Goal: Information Seeking & Learning: Learn about a topic

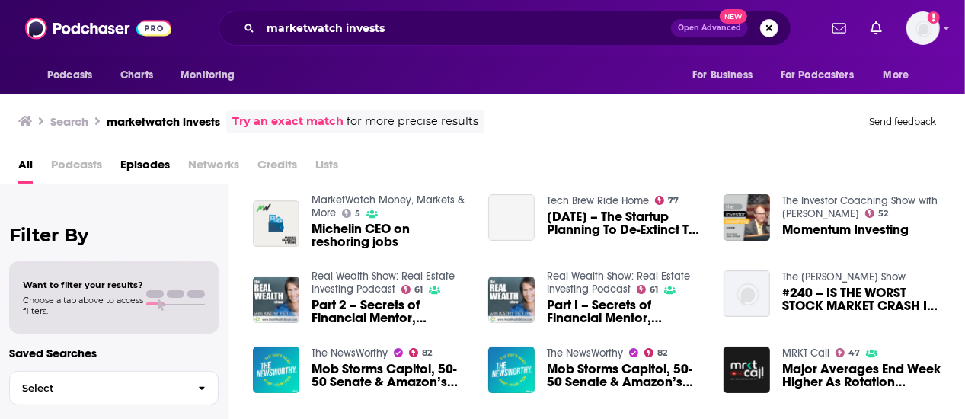
scroll to position [41, 0]
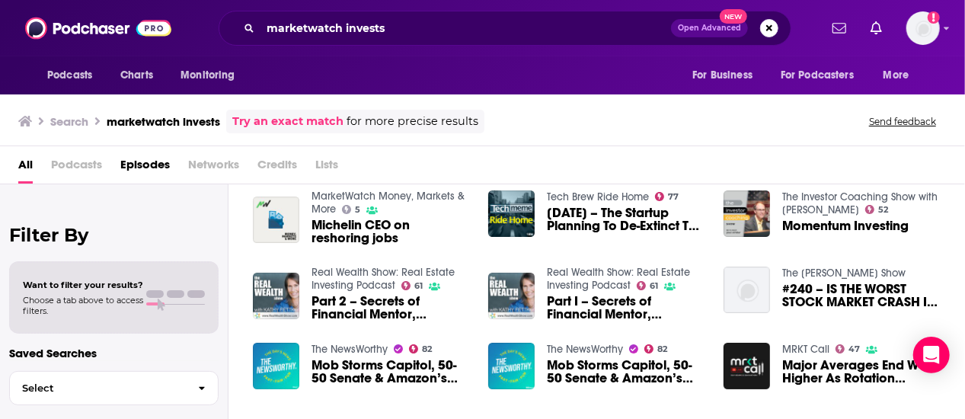
click at [286, 120] on link "Try an exact match" at bounding box center [287, 122] width 111 height 18
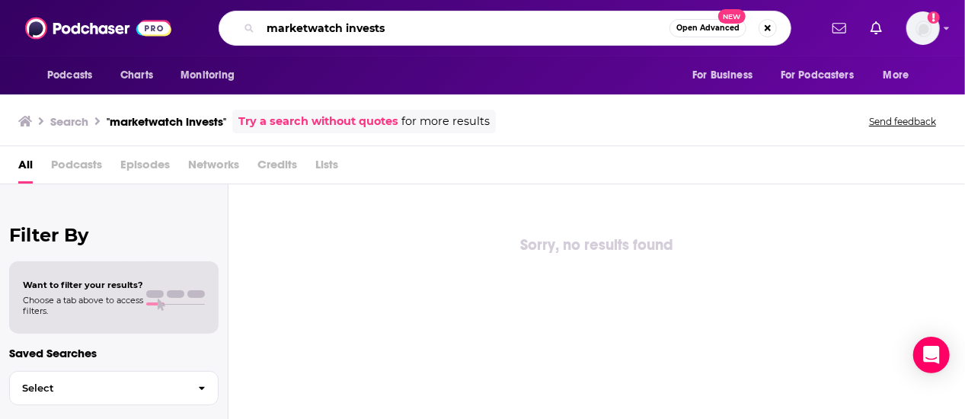
click at [396, 31] on input "marketwatch invests" at bounding box center [464, 28] width 409 height 24
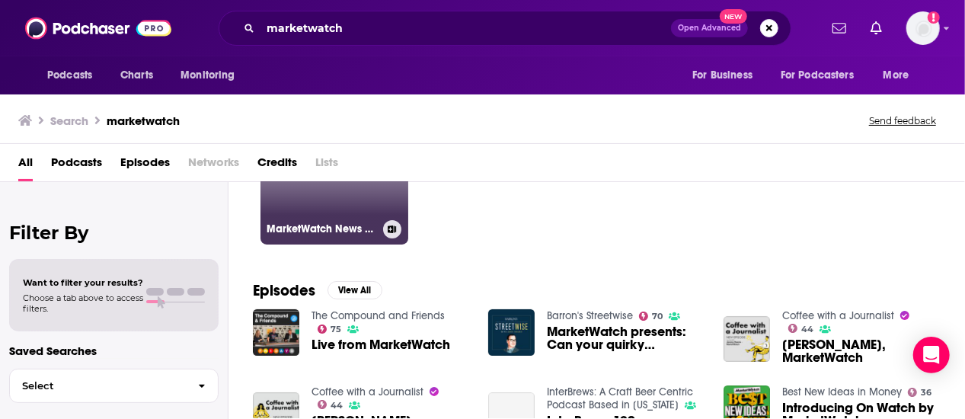
scroll to position [134, 0]
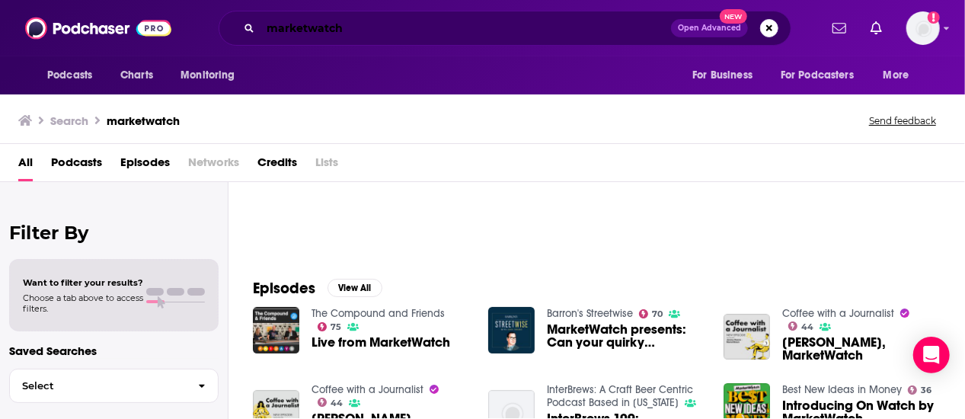
click at [365, 27] on input "marketwatch" at bounding box center [465, 28] width 411 height 24
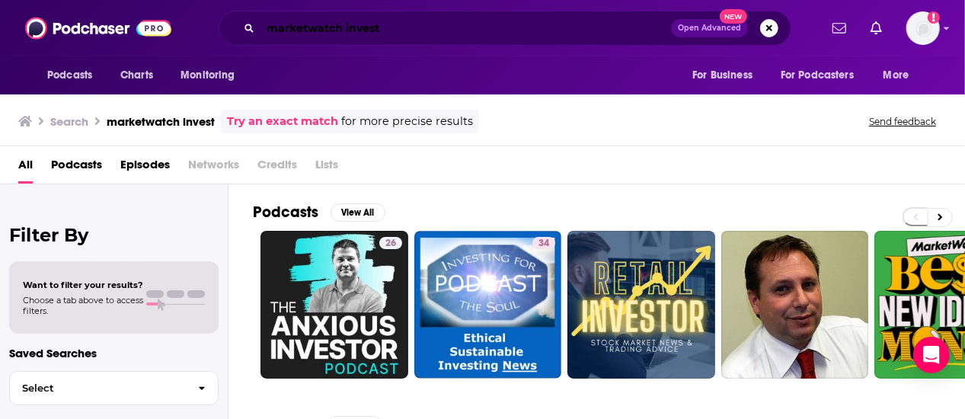
click at [400, 29] on input "marketwatch invest" at bounding box center [465, 28] width 411 height 24
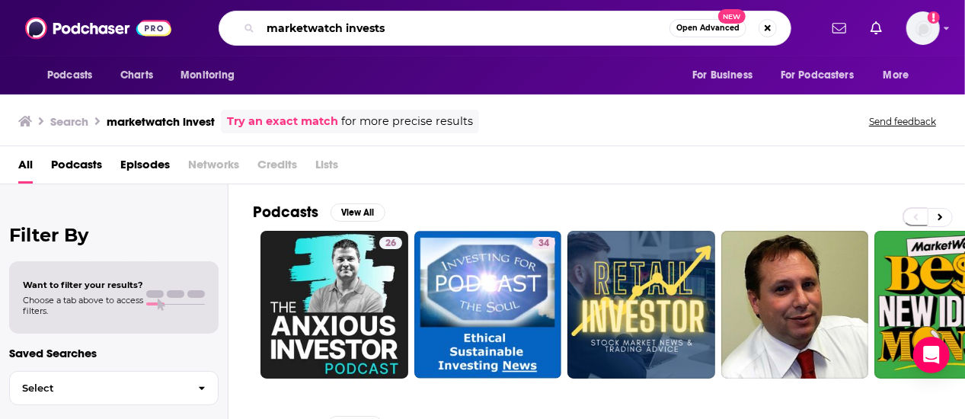
type input "marketwatch invests"
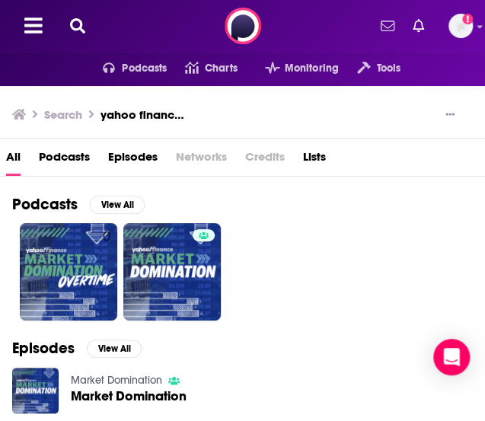
click at [85, 26] on icon at bounding box center [77, 25] width 15 height 15
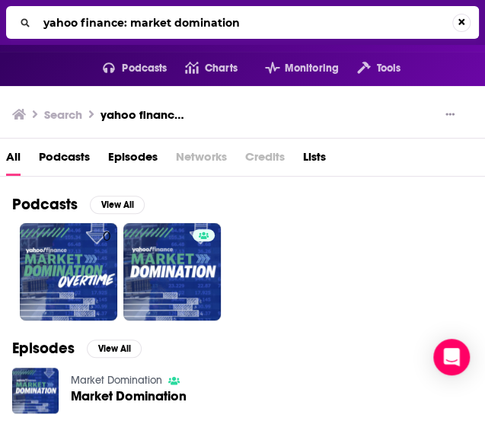
drag, startPoint x: 143, startPoint y: 30, endPoint x: 50, endPoint y: 27, distance: 93.0
click at [50, 27] on input "yahoo finance: market domination" at bounding box center [244, 23] width 415 height 24
type input "y"
type input "hidden forces"
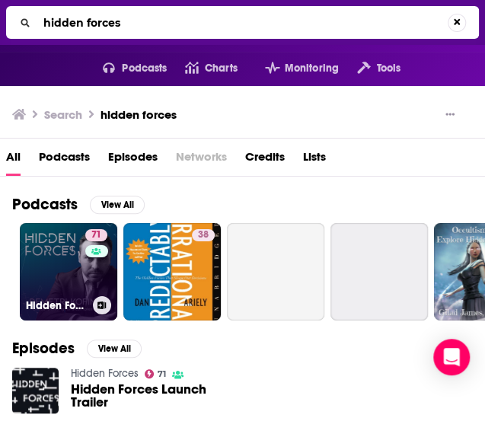
click at [65, 307] on link "71 Hidden Forces" at bounding box center [68, 271] width 97 height 97
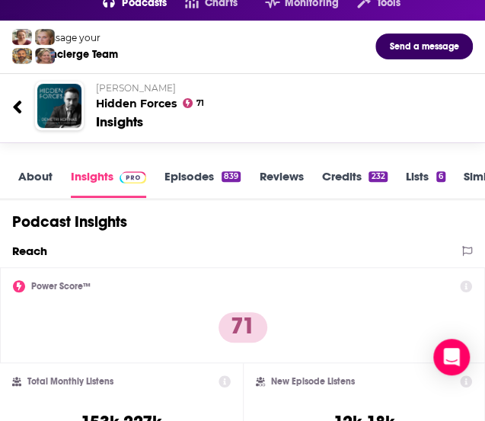
scroll to position [55, 0]
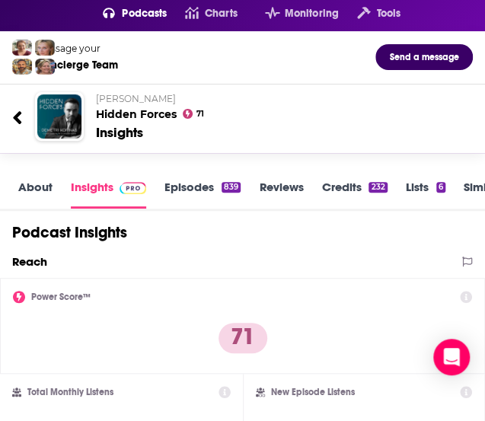
click at [49, 209] on link "About" at bounding box center [35, 194] width 34 height 29
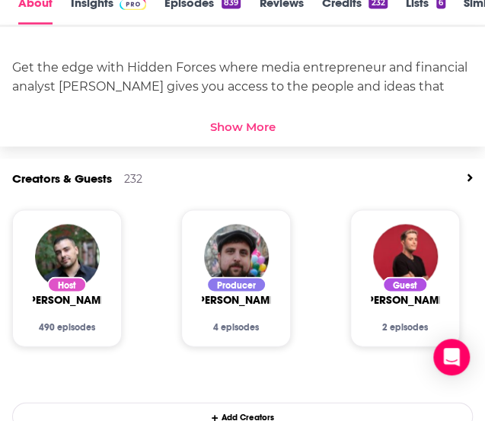
scroll to position [574, 0]
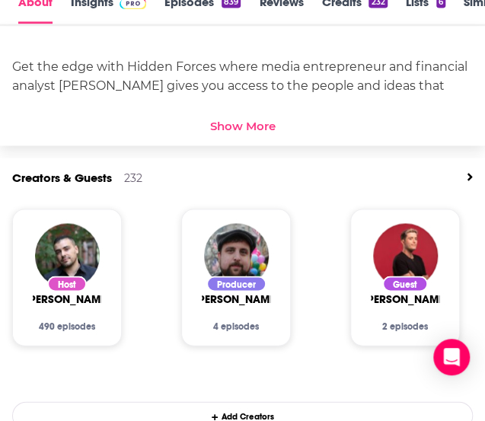
click at [210, 133] on div "Show More" at bounding box center [242, 126] width 65 height 14
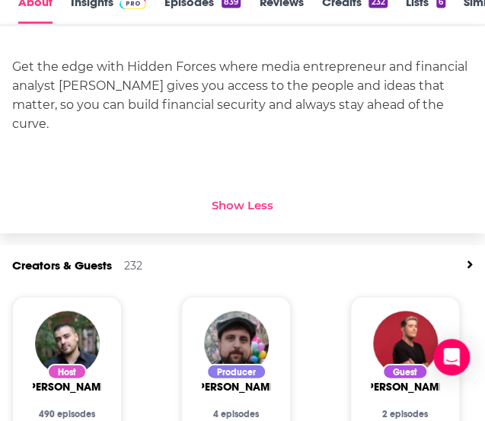
drag, startPoint x: 24, startPoint y: 145, endPoint x: 211, endPoint y: 240, distance: 209.1
click at [211, 133] on div "Get the edge with Hidden Forces where media entrepreneur and financial analyst …" at bounding box center [242, 95] width 461 height 76
click at [217, 133] on div "Get the edge with Hidden Forces where media entrepreneur and financial analyst …" at bounding box center [242, 95] width 461 height 76
drag, startPoint x: 217, startPoint y: 247, endPoint x: 7, endPoint y: 124, distance: 243.4
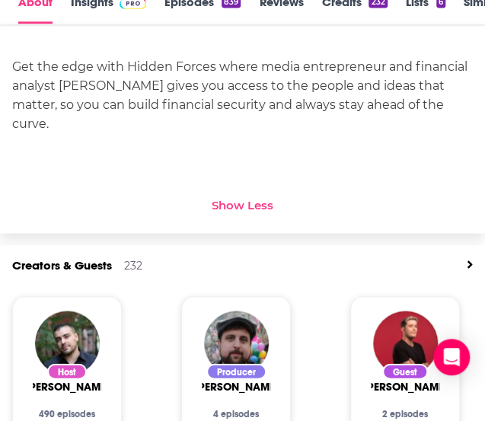
click at [72, 133] on div "Get the edge with Hidden Forces where media entrepreneur and financial analyst …" at bounding box center [242, 95] width 461 height 76
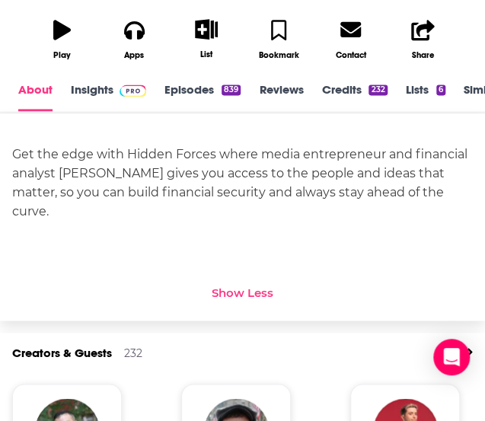
scroll to position [484, 0]
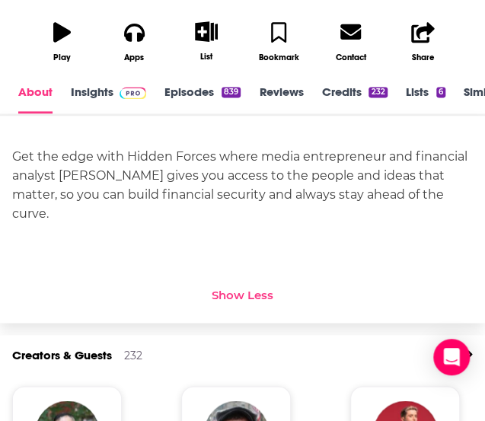
click at [184, 113] on link "Episodes 839" at bounding box center [203, 99] width 76 height 29
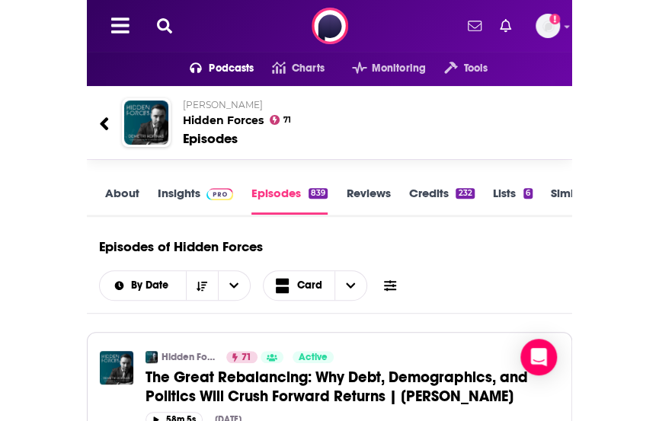
scroll to position [2, 0]
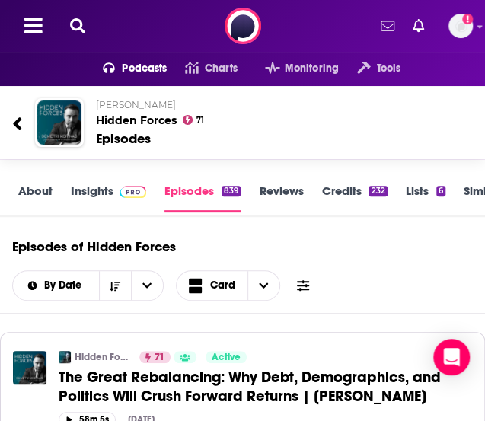
click at [462, 111] on div "[PERSON_NAME] Hidden Forces 71 Episodes" at bounding box center [231, 123] width 461 height 74
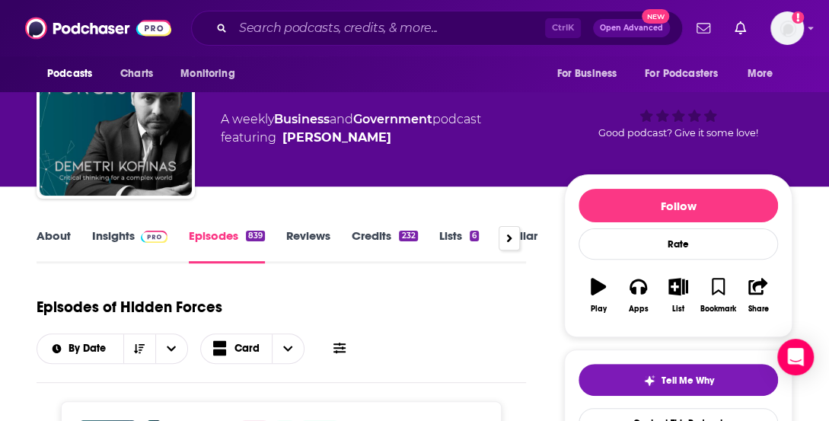
scroll to position [0, 0]
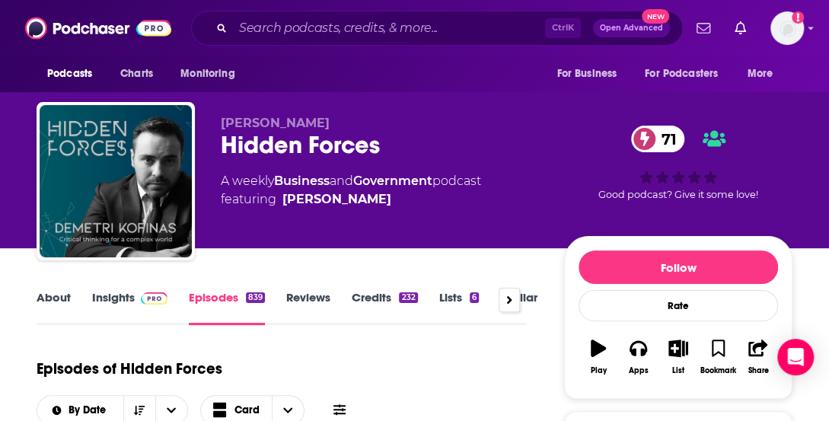
click at [395, 302] on link "Credits 232" at bounding box center [384, 307] width 65 height 35
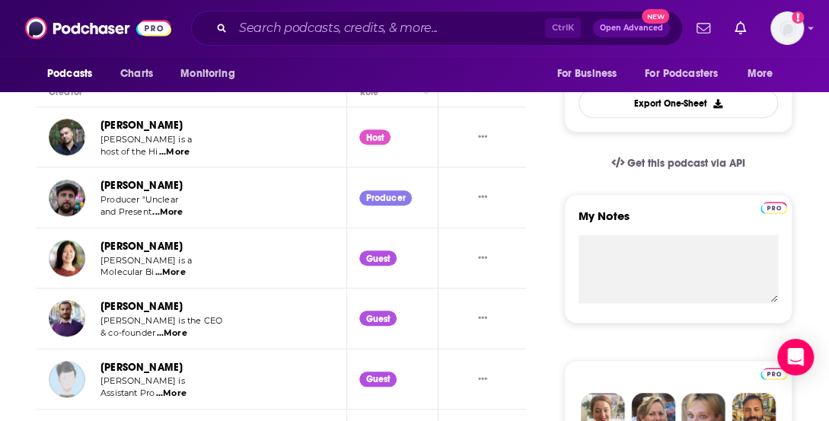
scroll to position [452, 0]
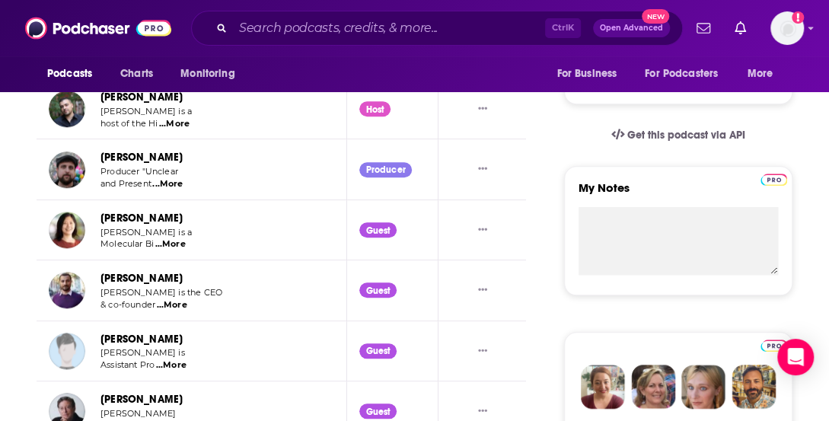
click at [177, 244] on span "...More" at bounding box center [170, 244] width 30 height 12
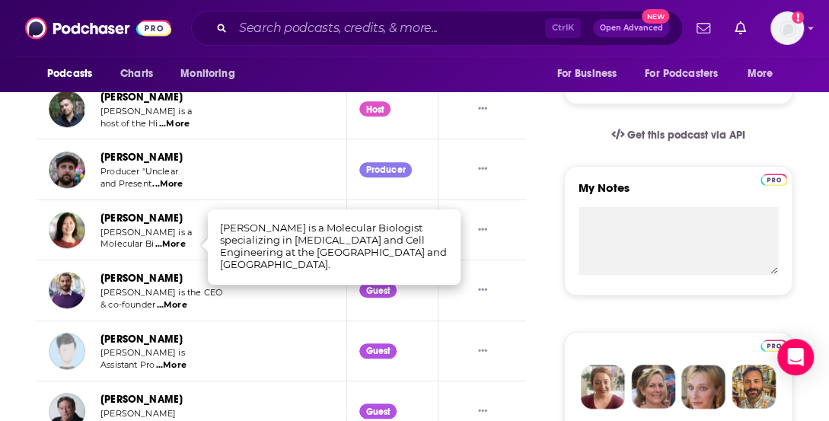
click at [173, 304] on span "...More" at bounding box center [172, 305] width 30 height 12
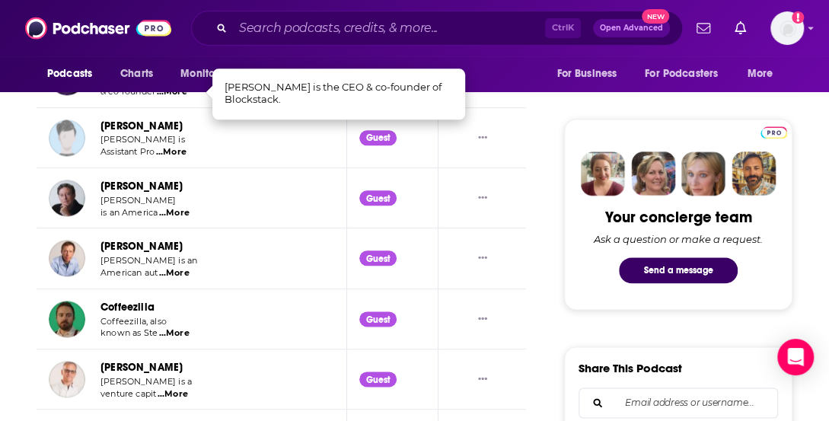
scroll to position [667, 0]
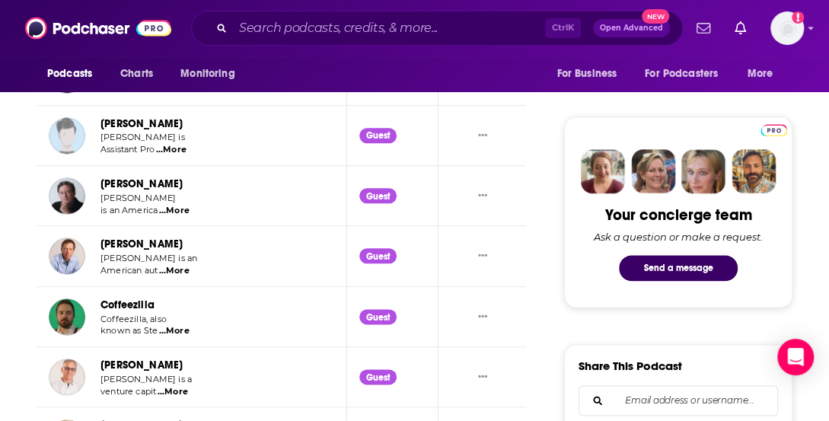
click at [178, 149] on span "...More" at bounding box center [171, 150] width 30 height 12
click at [177, 216] on td "[PERSON_NAME] [PERSON_NAME] is an [GEOGRAPHIC_DATA] ...More" at bounding box center [192, 196] width 311 height 60
click at [177, 209] on span "...More" at bounding box center [174, 211] width 30 height 12
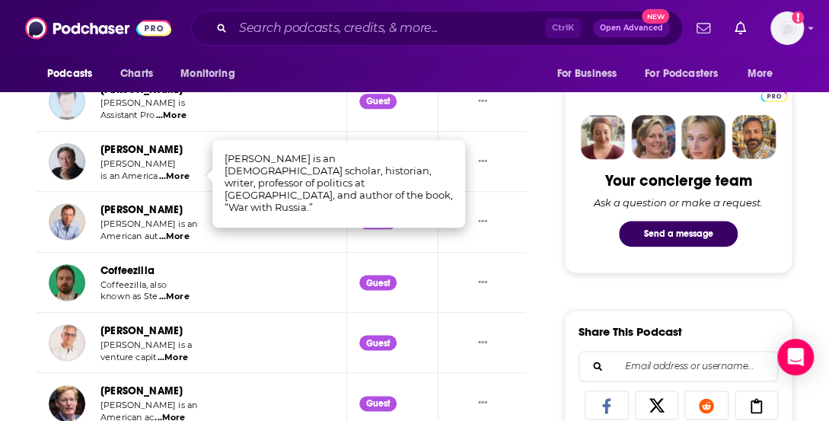
scroll to position [716, 0]
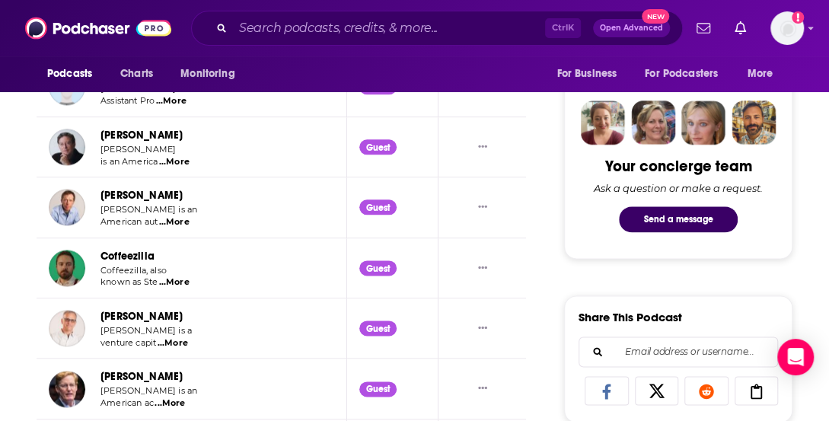
click at [177, 222] on span "...More" at bounding box center [174, 222] width 30 height 12
click at [177, 284] on span "...More" at bounding box center [174, 282] width 30 height 12
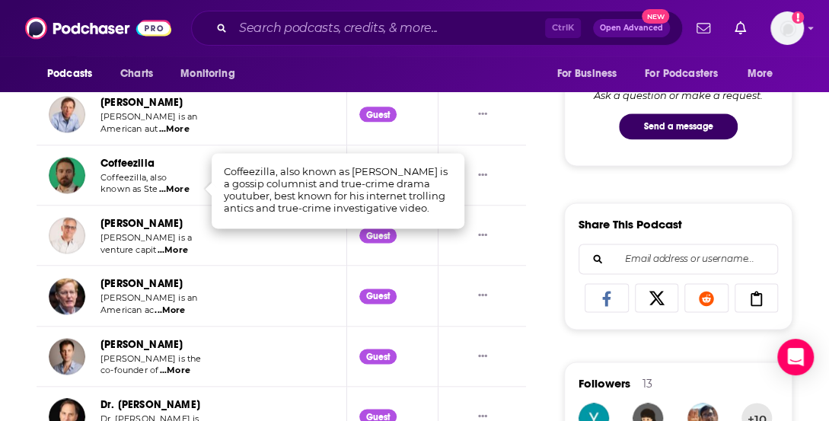
scroll to position [810, 0]
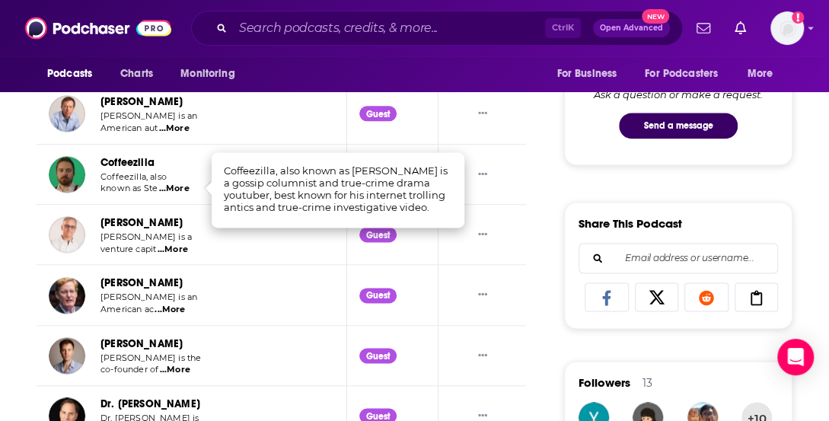
click at [184, 248] on span "...More" at bounding box center [173, 250] width 30 height 12
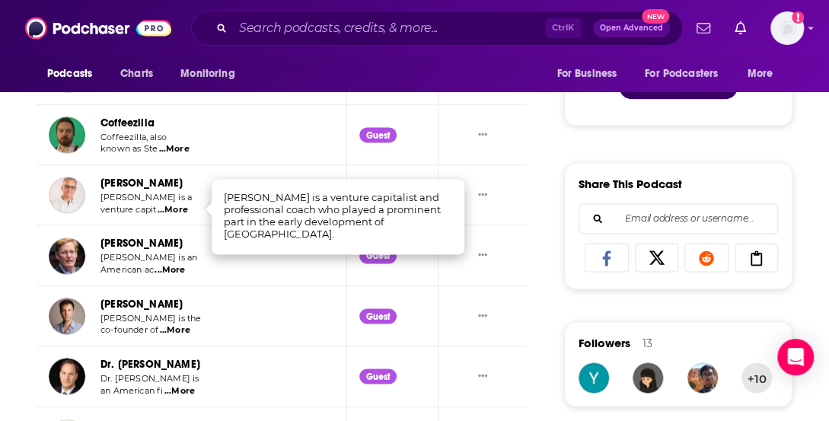
scroll to position [925, 0]
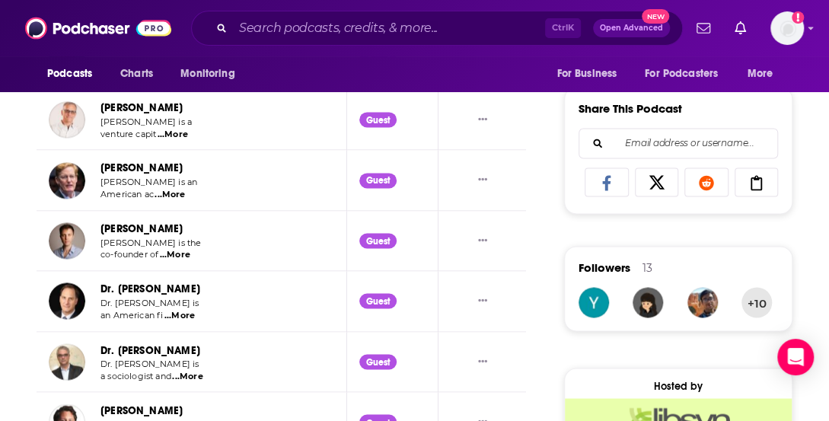
click at [181, 193] on span "...More" at bounding box center [170, 195] width 30 height 12
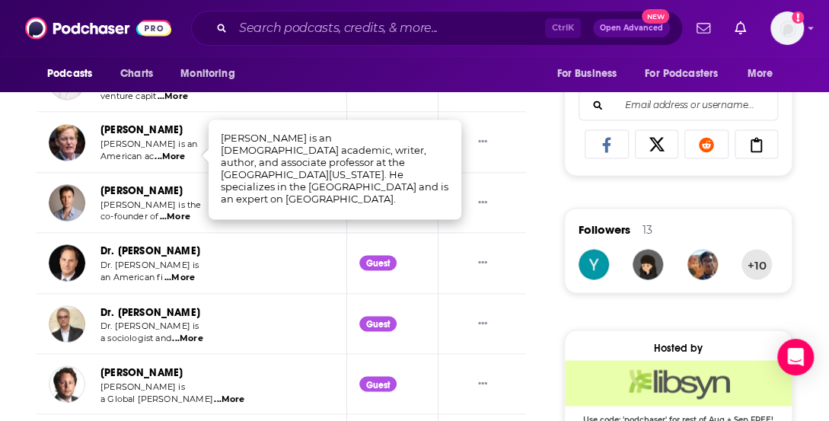
scroll to position [964, 0]
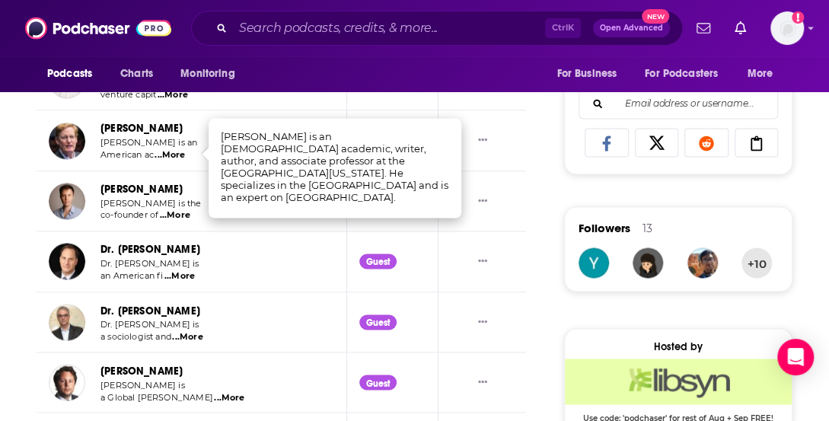
click at [180, 216] on span "...More" at bounding box center [175, 215] width 30 height 12
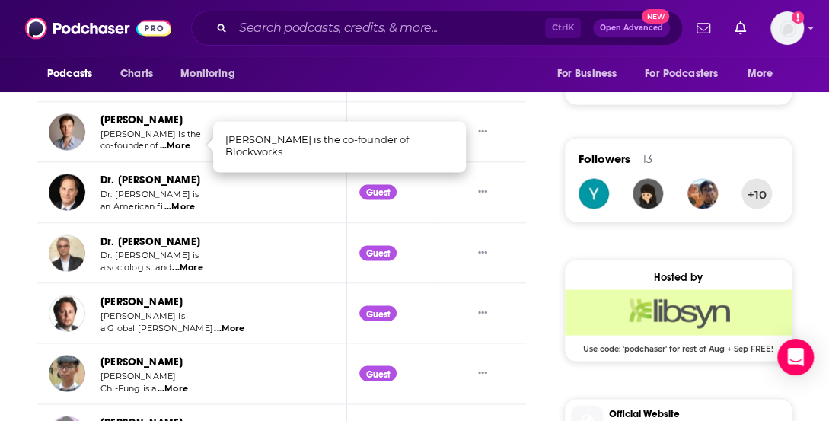
scroll to position [1034, 0]
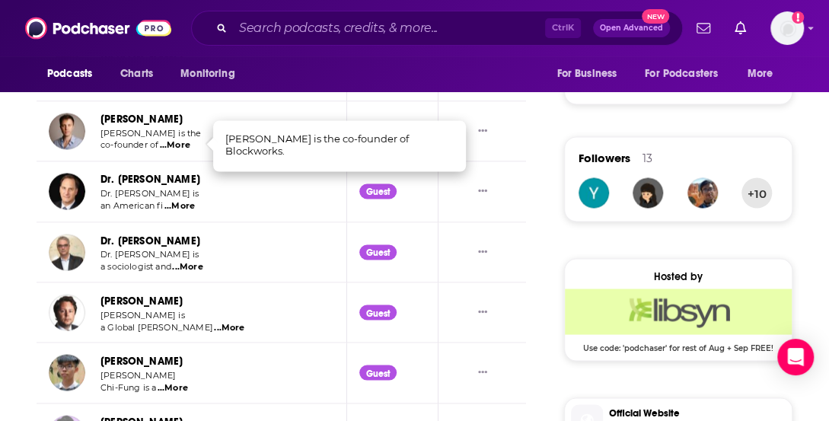
click at [192, 200] on span "...More" at bounding box center [180, 206] width 30 height 12
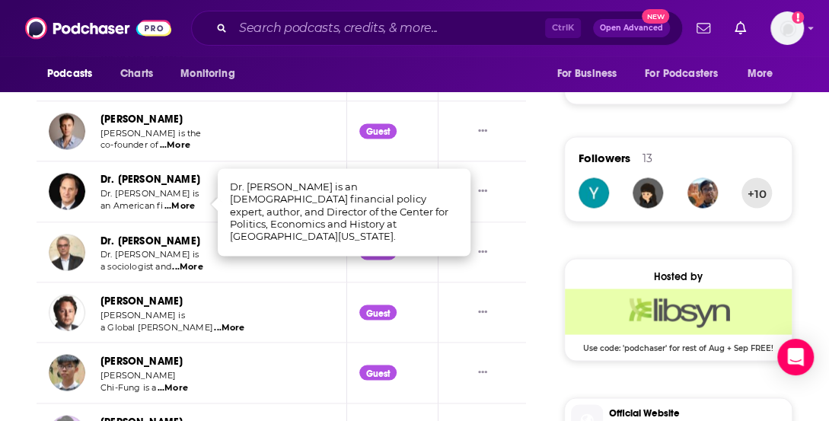
scroll to position [1091, 0]
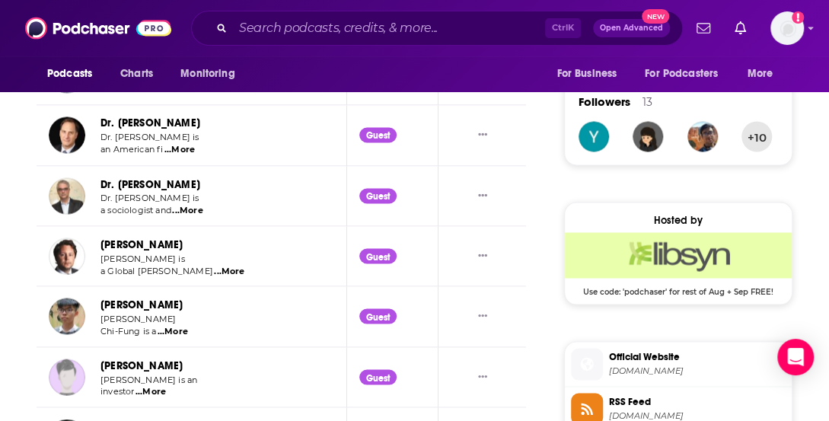
click at [193, 204] on span "...More" at bounding box center [187, 210] width 30 height 12
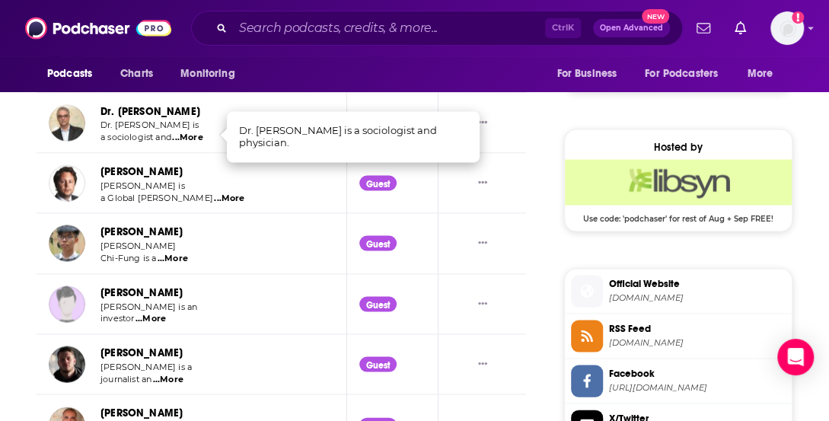
scroll to position [1196, 0]
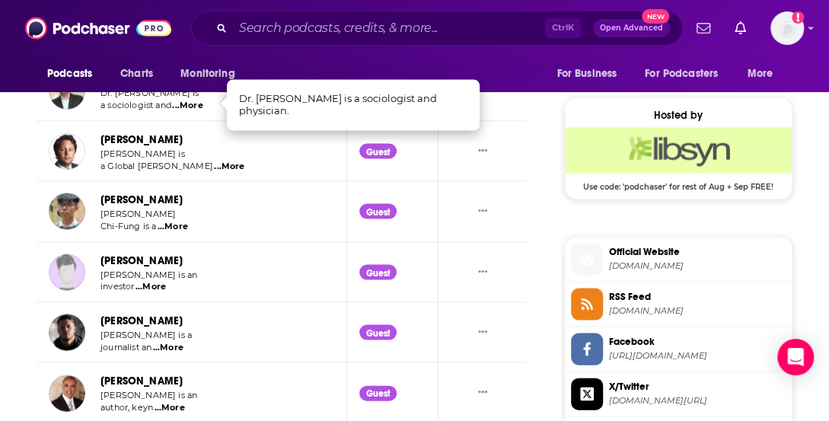
click at [214, 161] on span "...More" at bounding box center [229, 166] width 30 height 12
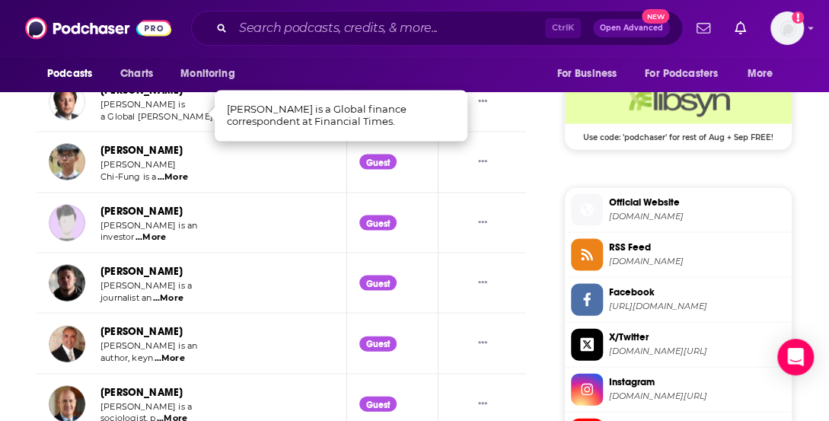
scroll to position [1245, 0]
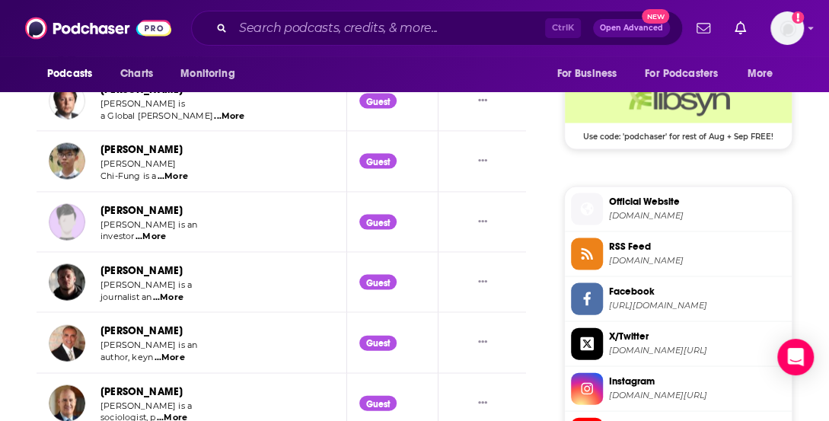
click at [180, 177] on span "...More" at bounding box center [173, 177] width 30 height 12
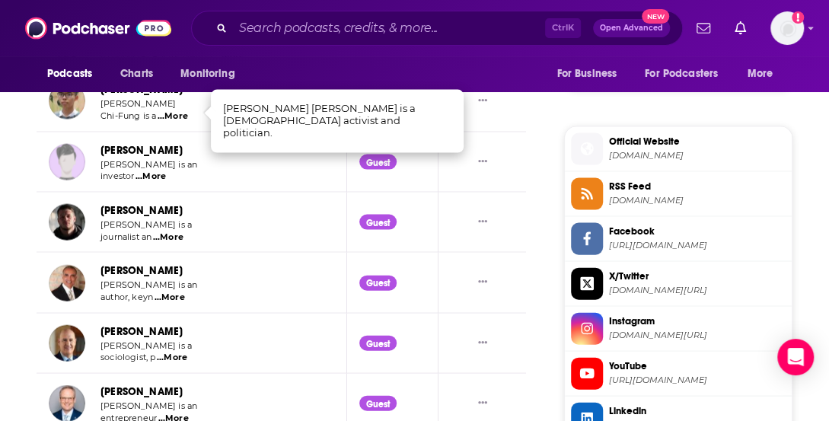
scroll to position [1306, 0]
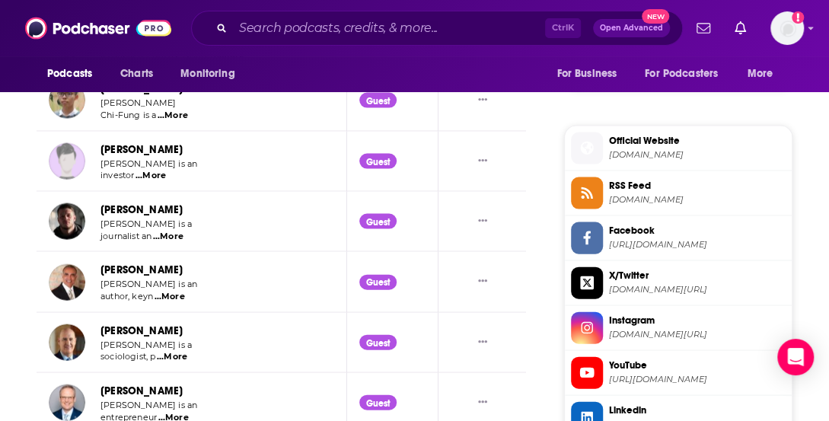
click at [165, 170] on span "...More" at bounding box center [151, 176] width 30 height 12
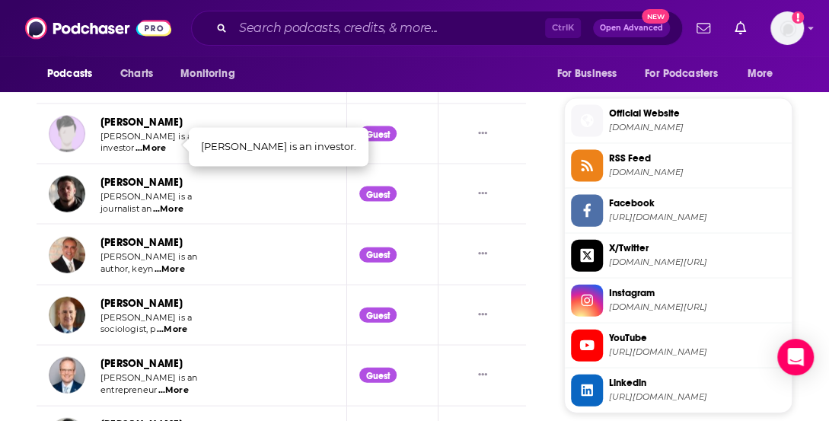
scroll to position [1337, 0]
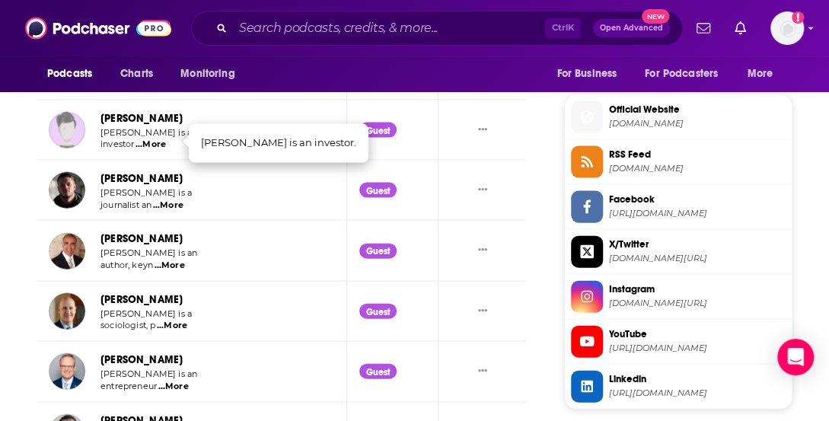
click at [164, 202] on span "...More" at bounding box center [168, 206] width 30 height 12
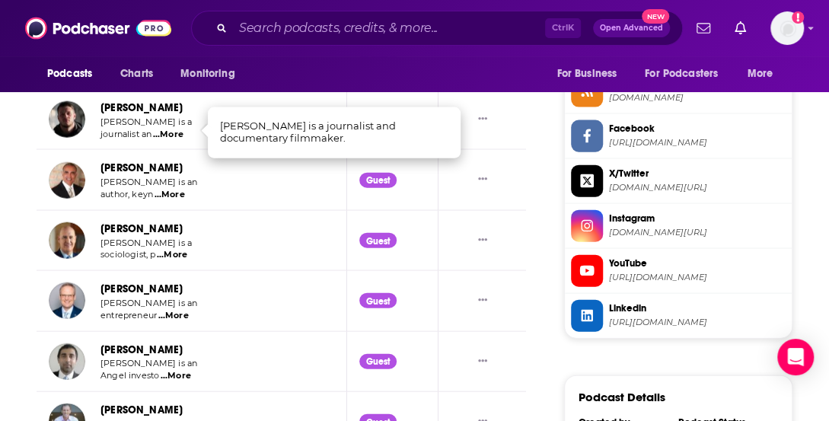
scroll to position [1409, 0]
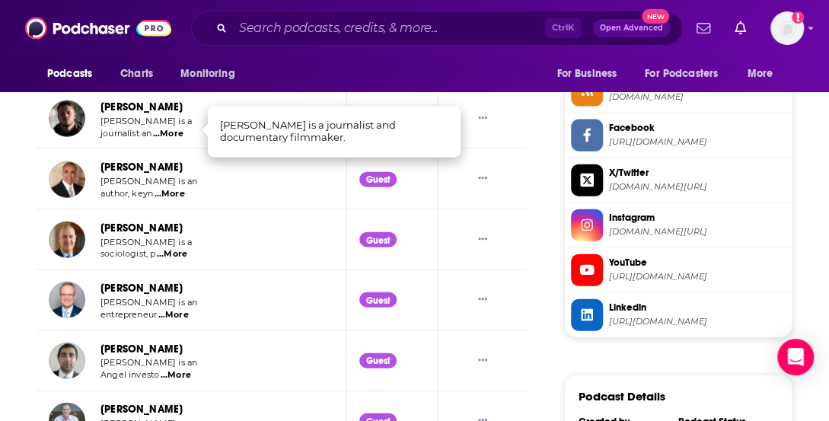
click at [176, 190] on span "...More" at bounding box center [170, 194] width 30 height 12
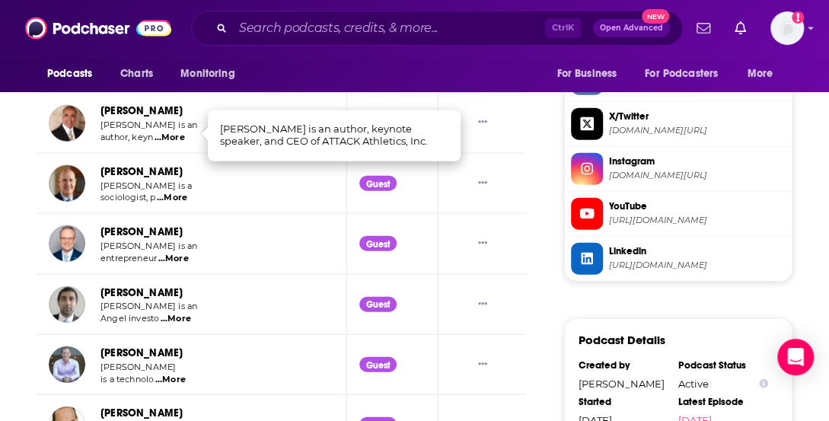
scroll to position [1458, 0]
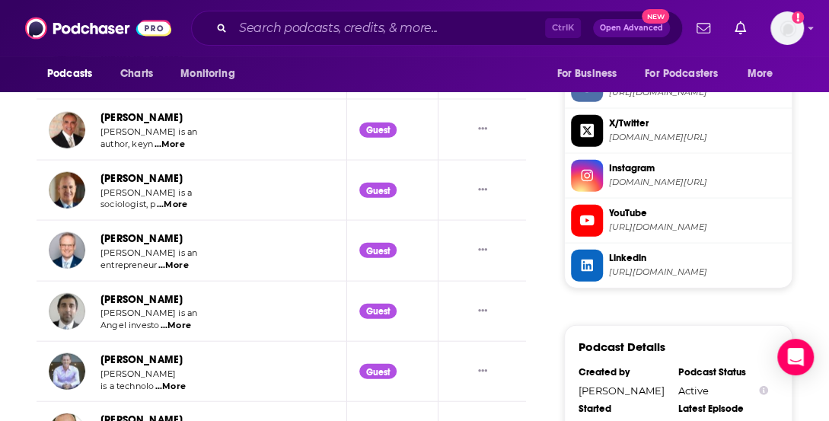
click at [177, 201] on span "...More" at bounding box center [172, 205] width 30 height 12
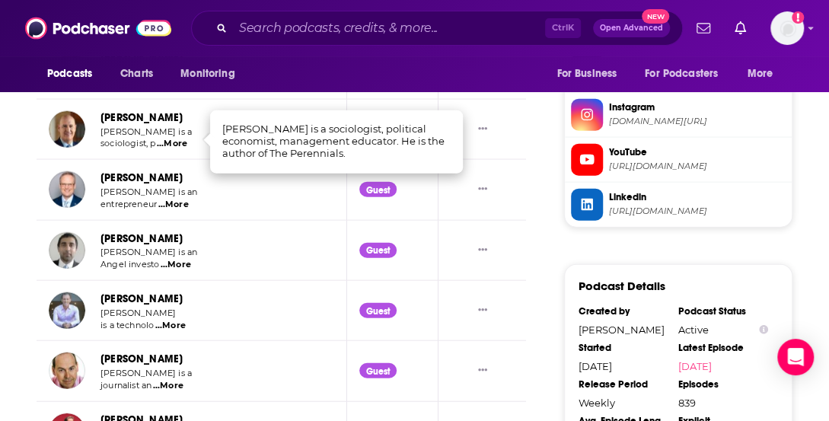
scroll to position [1524, 0]
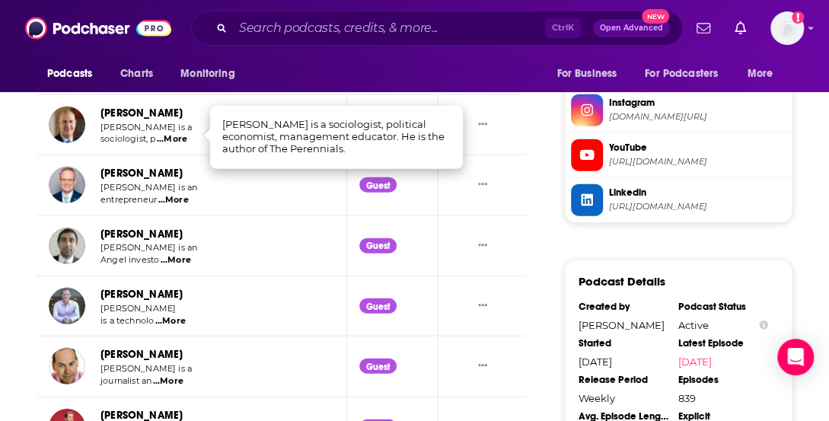
click at [183, 194] on span "...More" at bounding box center [173, 200] width 30 height 12
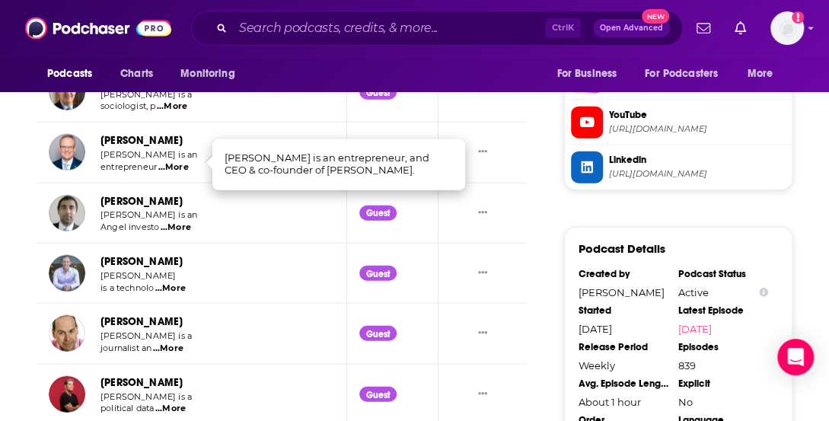
scroll to position [1568, 0]
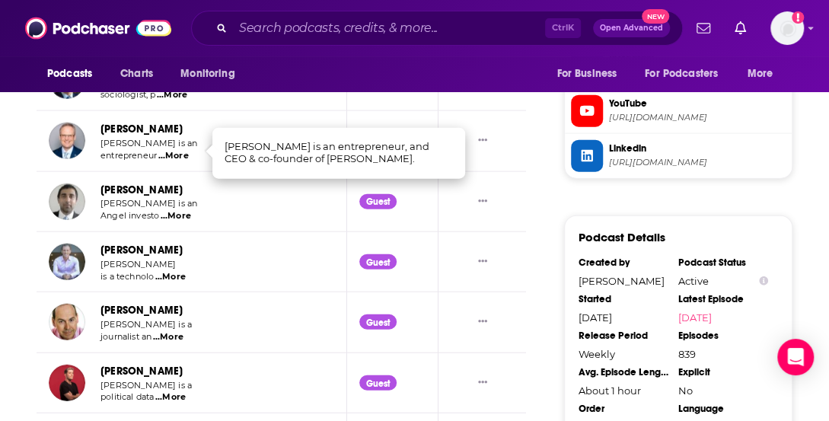
click at [183, 198] on span "[PERSON_NAME] is an" at bounding box center [149, 203] width 97 height 11
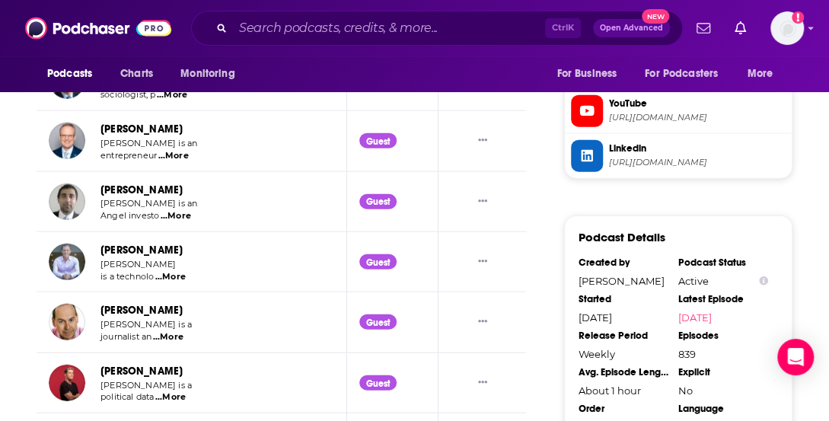
click at [177, 214] on span "...More" at bounding box center [176, 216] width 30 height 12
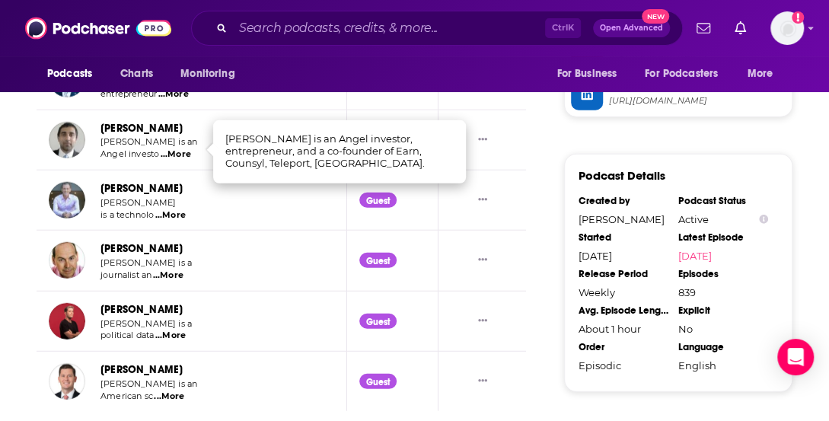
scroll to position [1631, 0]
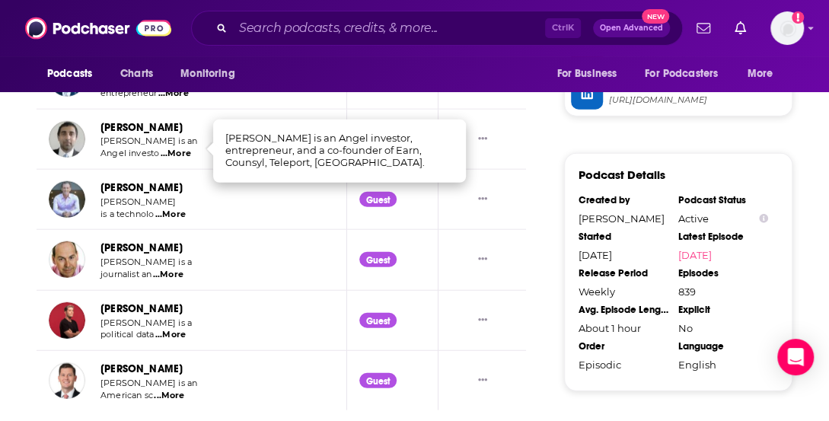
click at [177, 209] on span "...More" at bounding box center [170, 215] width 30 height 12
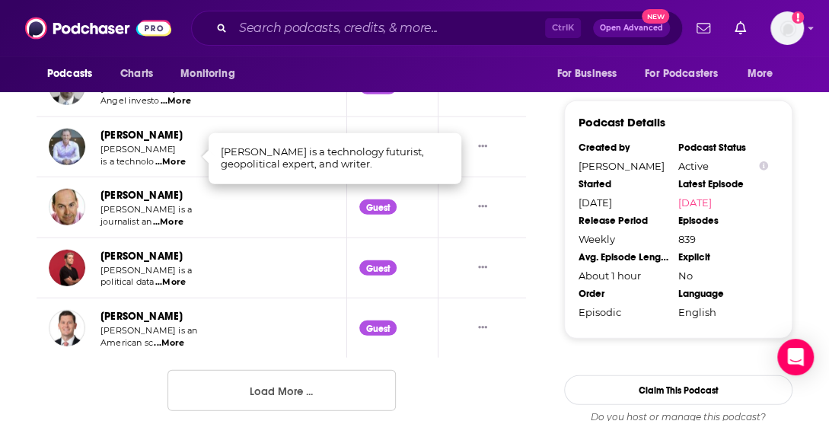
scroll to position [1696, 0]
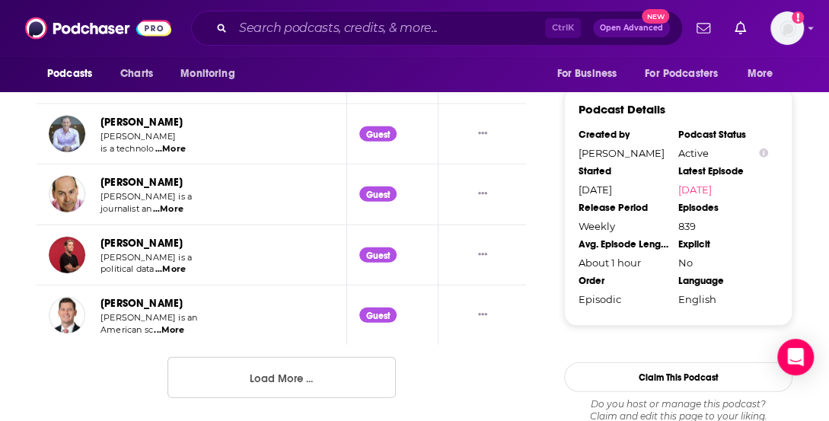
click at [177, 203] on span "...More" at bounding box center [168, 209] width 30 height 12
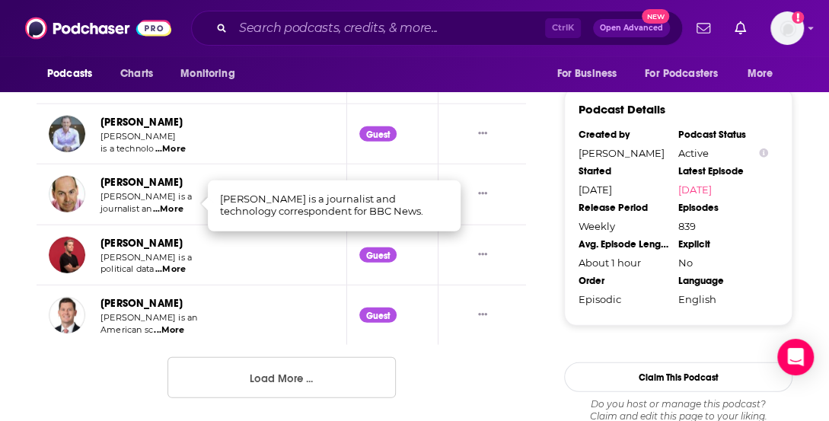
click at [177, 264] on span "...More" at bounding box center [170, 270] width 30 height 12
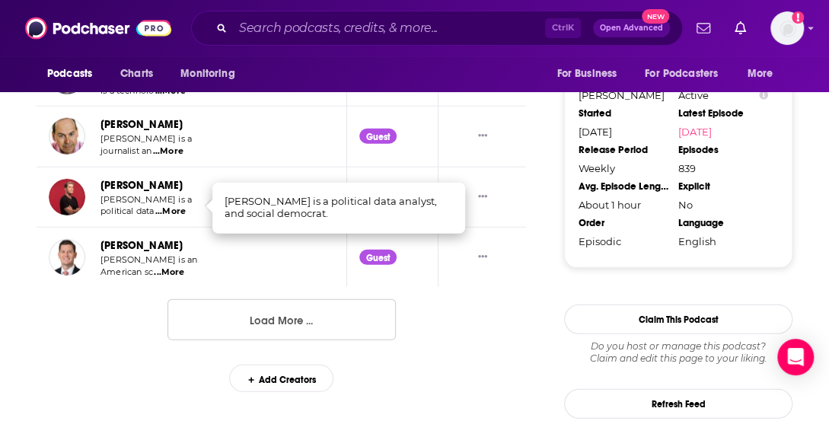
scroll to position [1752, 0]
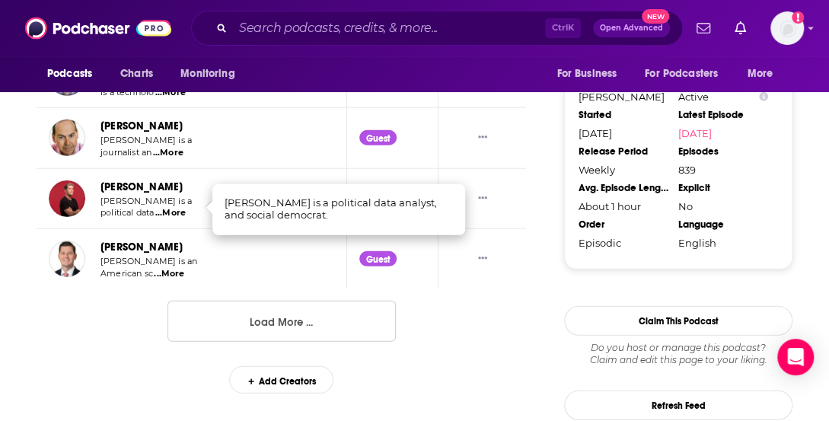
click at [264, 324] on button "Load More ..." at bounding box center [282, 321] width 228 height 41
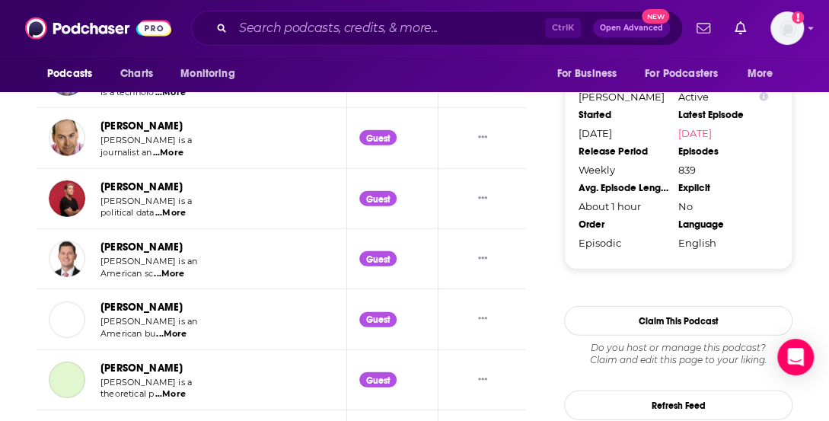
click at [174, 268] on span "...More" at bounding box center [169, 274] width 30 height 12
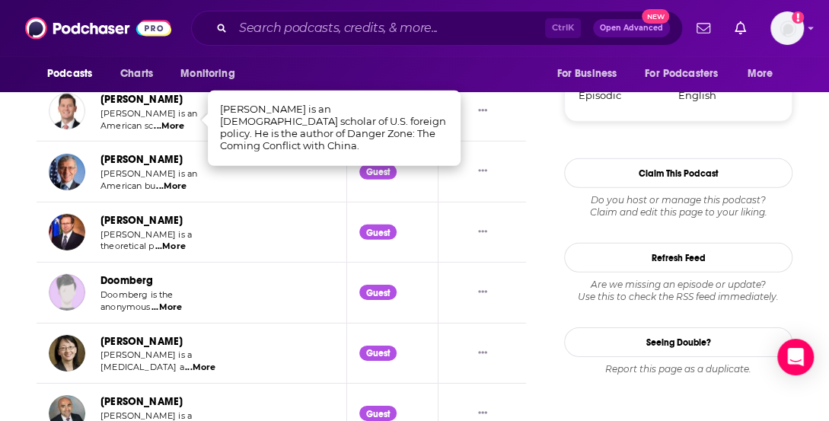
scroll to position [1902, 0]
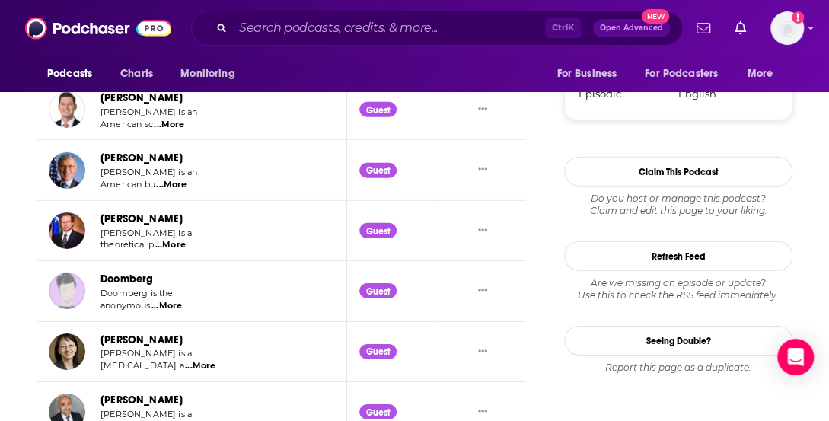
click at [177, 181] on span "...More" at bounding box center [171, 185] width 30 height 12
click at [174, 239] on span "...More" at bounding box center [170, 245] width 30 height 12
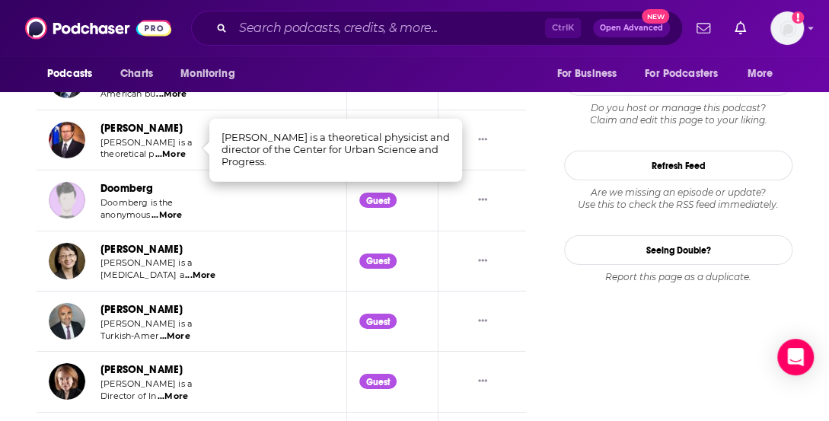
scroll to position [1995, 0]
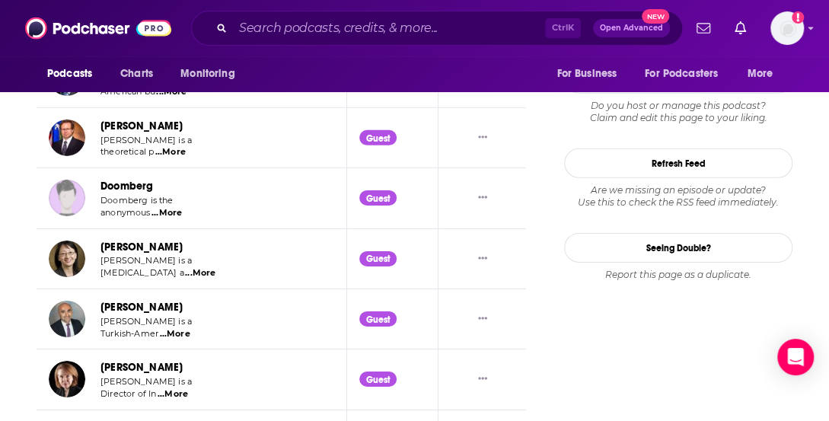
click at [177, 207] on span "...More" at bounding box center [167, 213] width 30 height 12
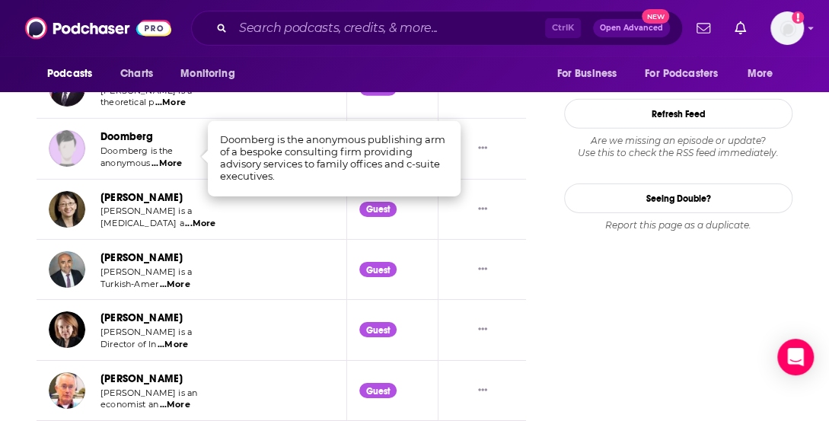
scroll to position [2045, 0]
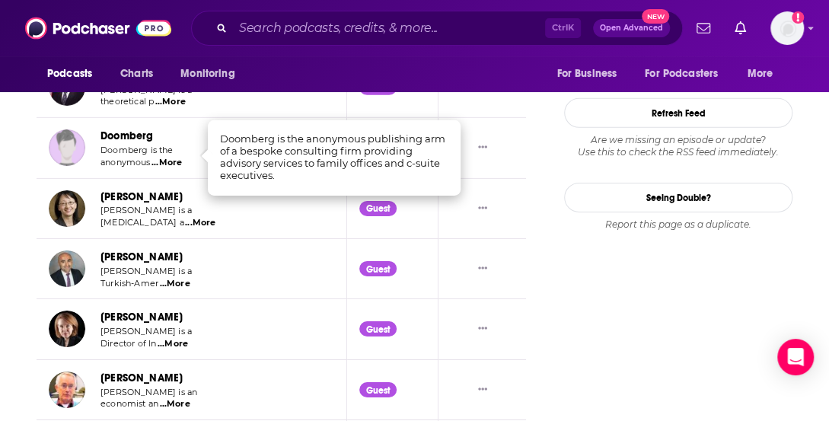
click at [185, 217] on span "...More" at bounding box center [200, 223] width 30 height 12
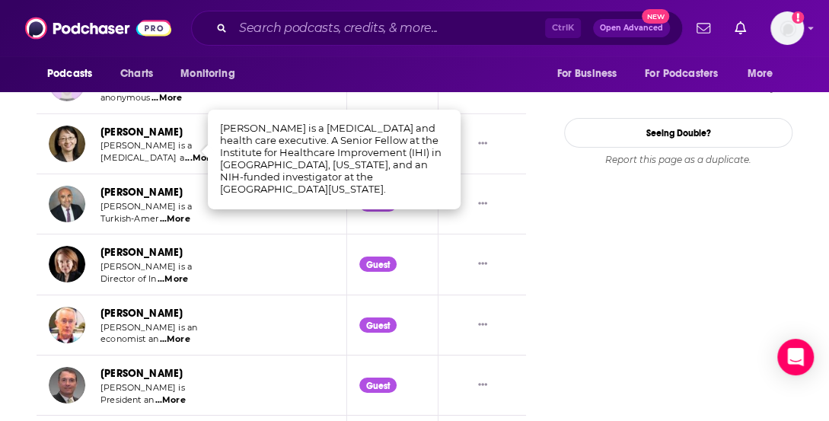
scroll to position [2113, 0]
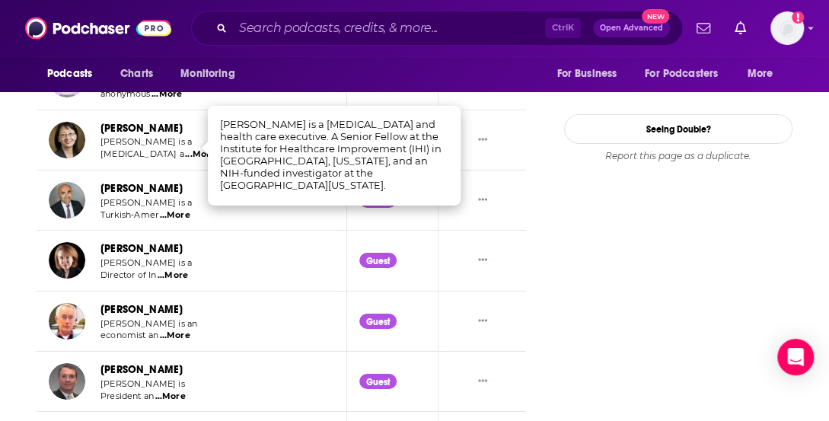
click at [183, 213] on span "...More" at bounding box center [175, 215] width 30 height 12
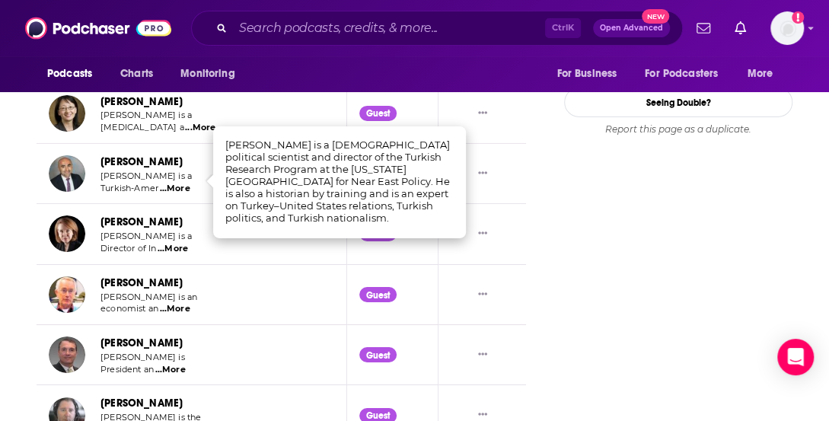
scroll to position [2124, 0]
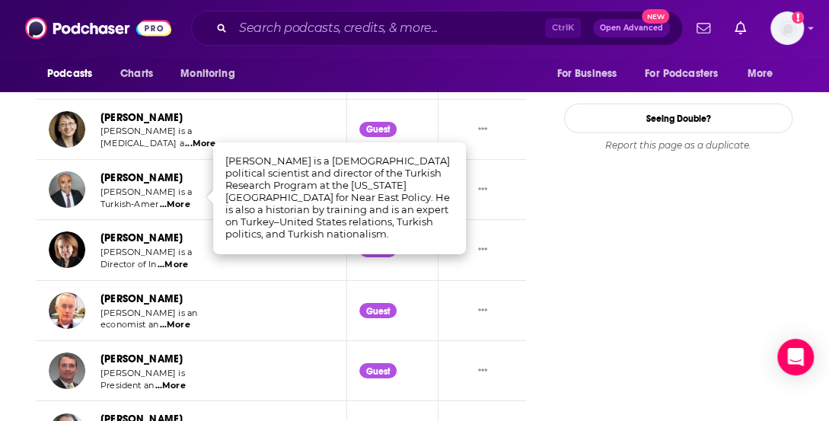
click at [174, 260] on span "...More" at bounding box center [173, 265] width 30 height 12
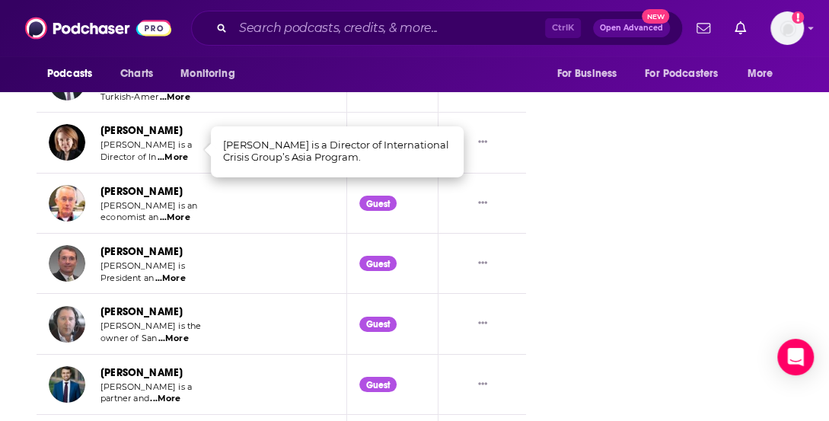
scroll to position [2232, 0]
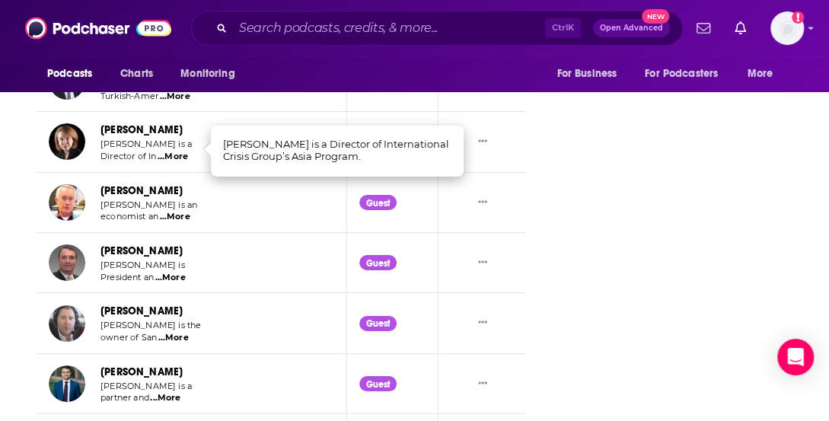
click at [181, 211] on span "...More" at bounding box center [175, 217] width 30 height 12
